Goal: Task Accomplishment & Management: Use online tool/utility

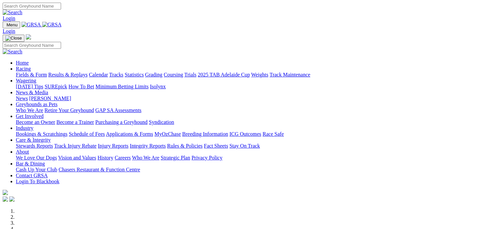
type input "[EMAIL_ADDRESS][DOMAIN_NAME]"
click at [15, 16] on link "Login" at bounding box center [9, 19] width 13 height 6
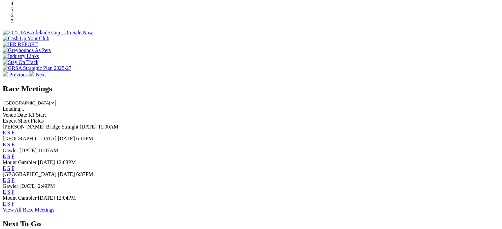
scroll to position [330, 0]
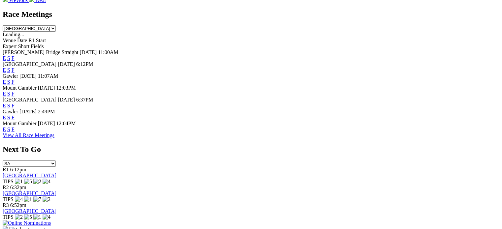
click at [51, 220] on img at bounding box center [27, 223] width 48 height 6
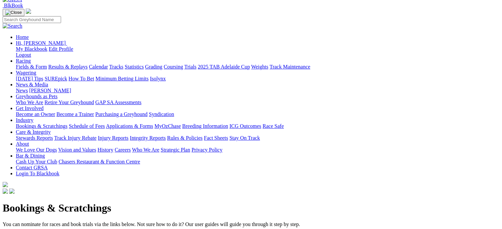
scroll to position [113, 0]
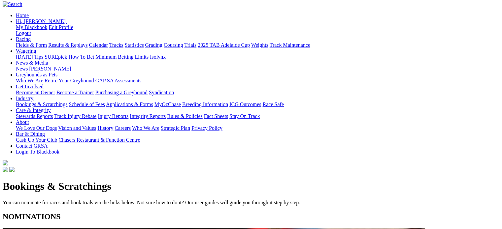
scroll to position [0, 0]
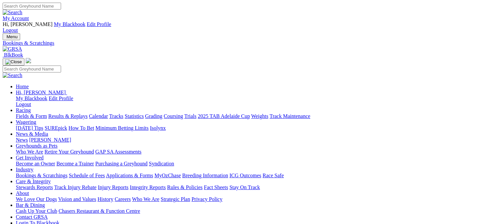
click at [108, 113] on link "Calendar" at bounding box center [98, 116] width 19 height 6
